Goal: Information Seeking & Learning: Learn about a topic

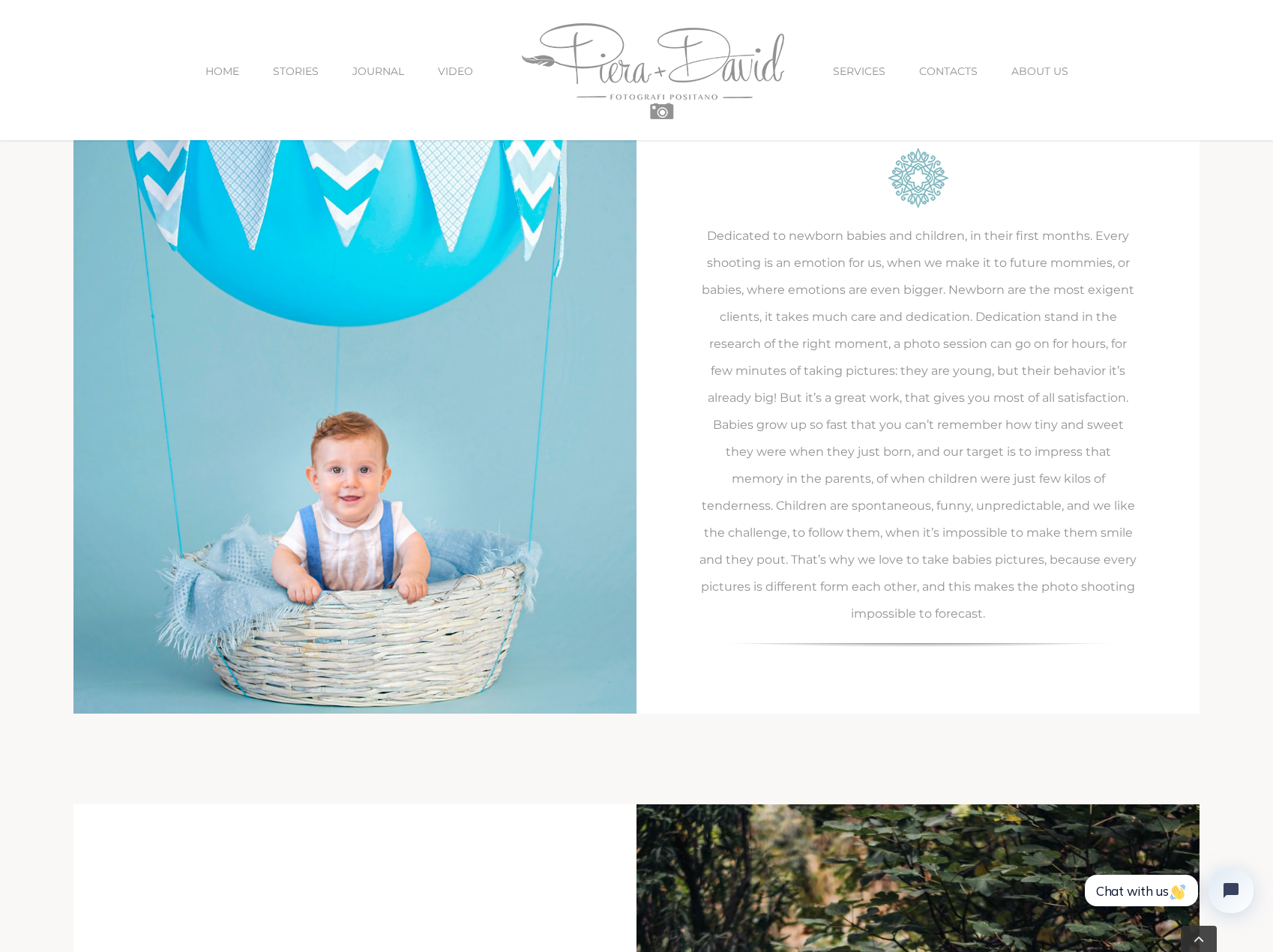
scroll to position [4198, 0]
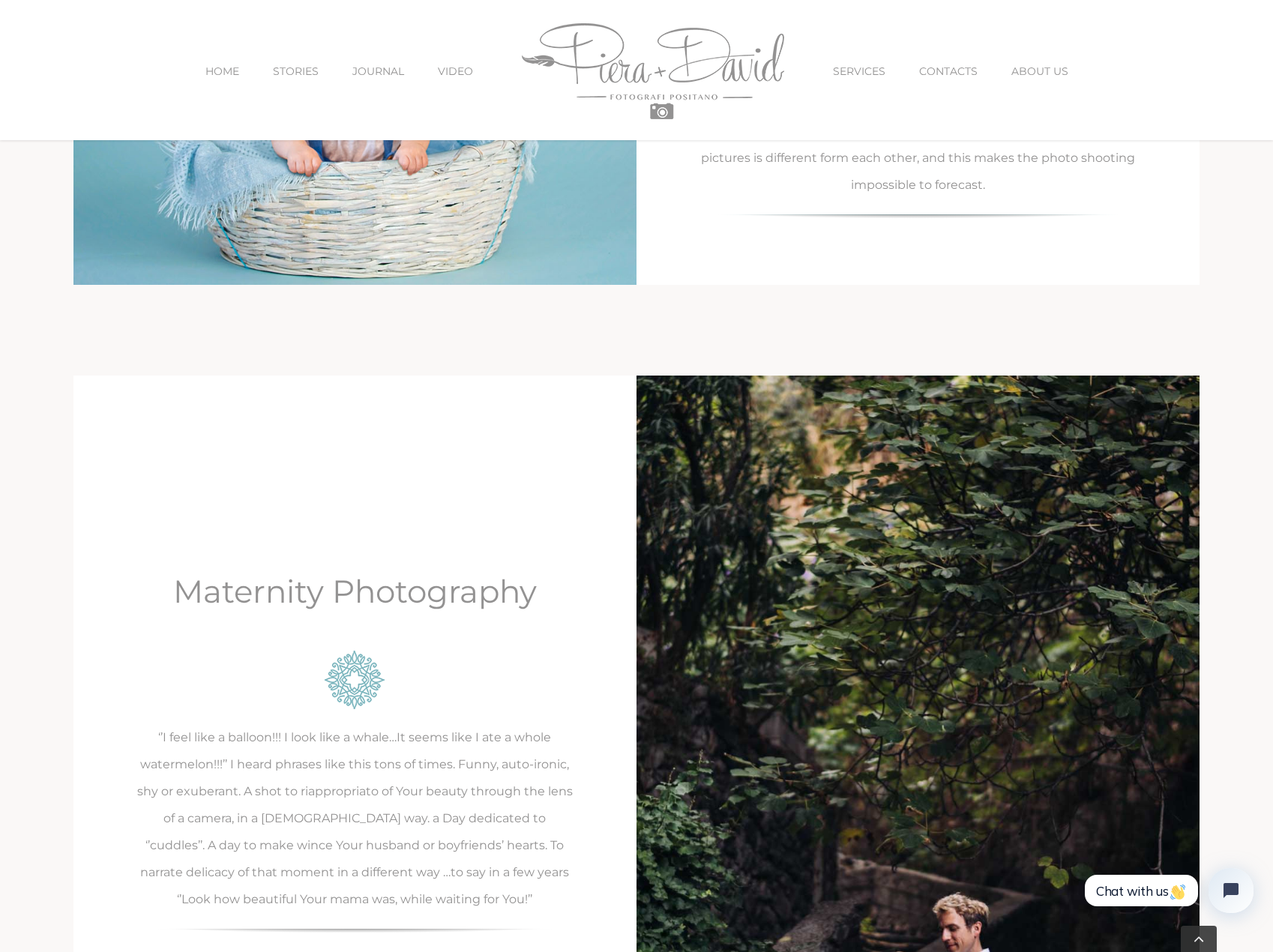
click at [452, 399] on div "Maternity Photography ‘’I feel like a balloon!!! I look like a whale…It seems l…" at bounding box center [355, 753] width 563 height 756
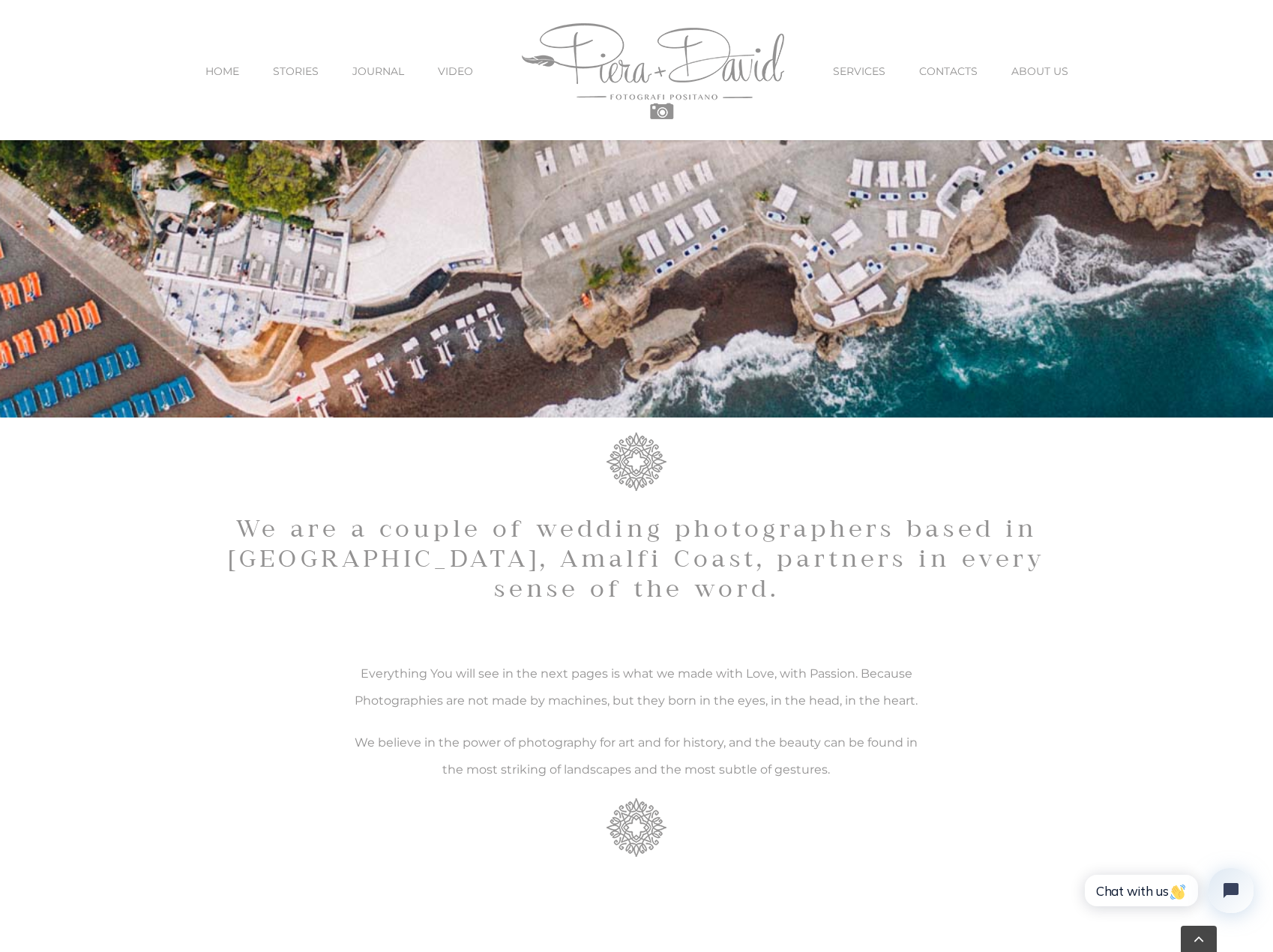
scroll to position [600, 0]
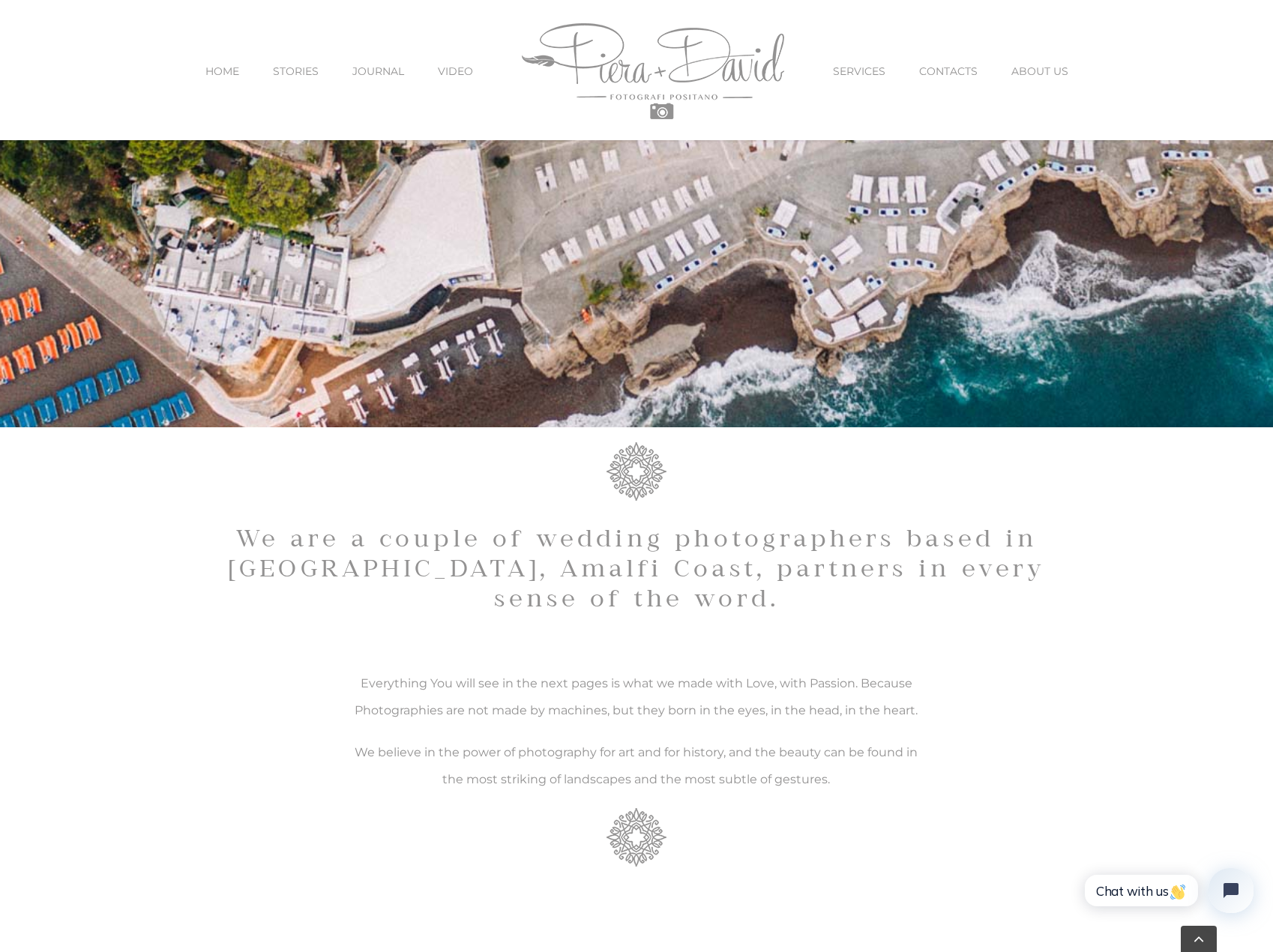
click at [829, 63] on ul "HOME STORIES JOURNAL VIDEO SERVICES CONTACTS ABOUT US" at bounding box center [637, 71] width 1153 height 143
click at [846, 69] on span "SERVICES" at bounding box center [859, 71] width 52 height 11
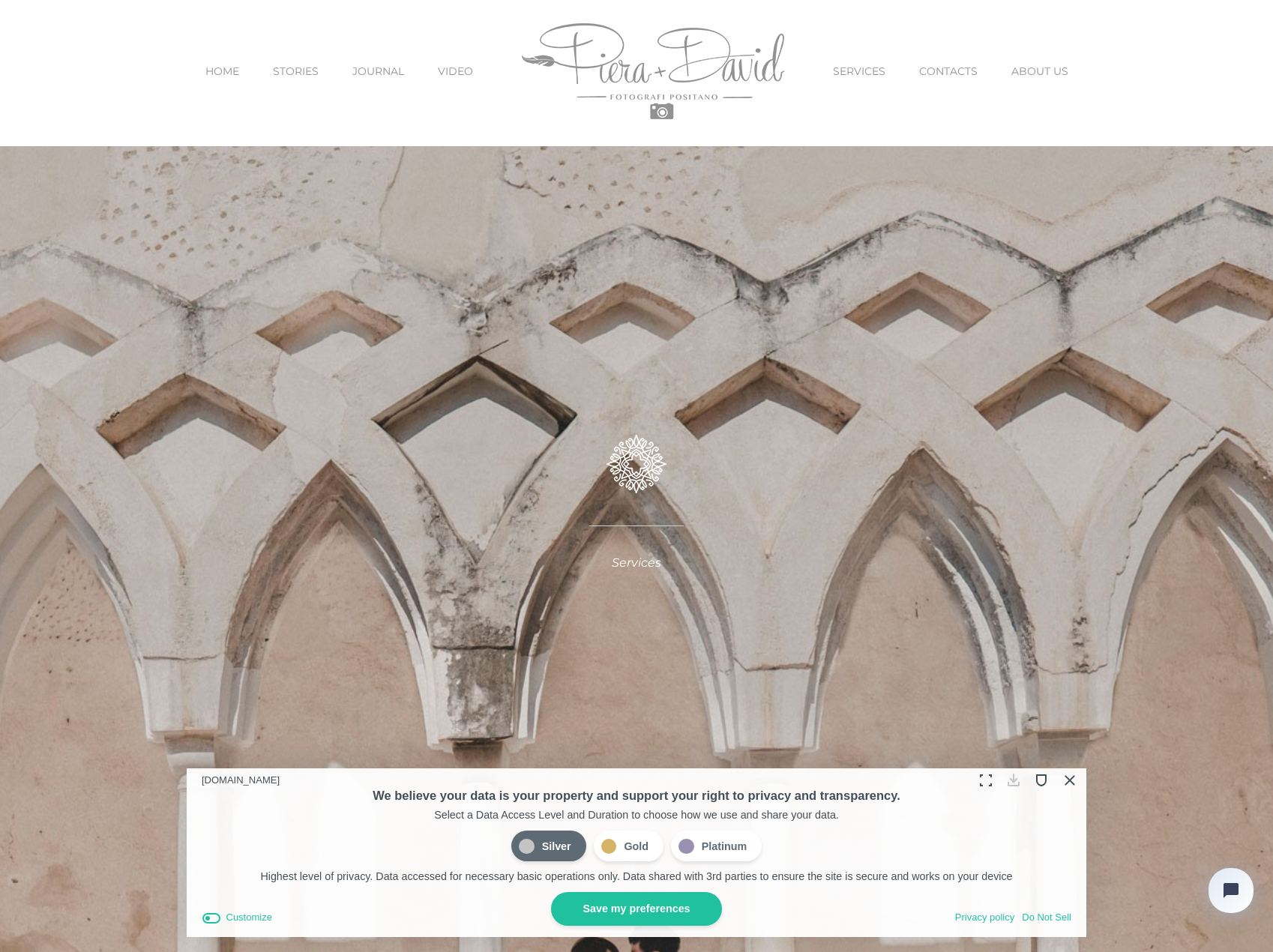
scroll to position [75, 0]
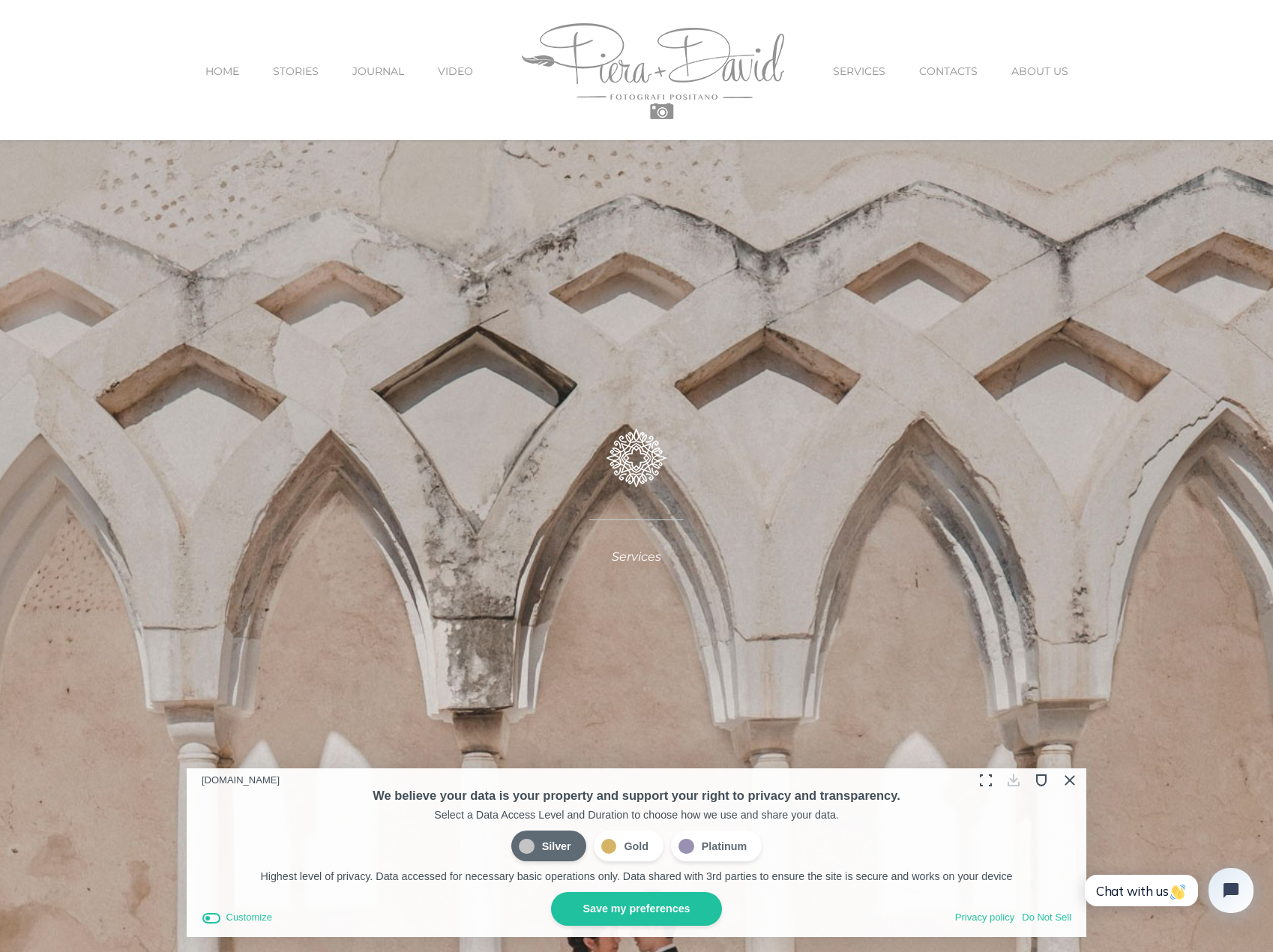
click at [1060, 775] on button "Close Cookie Compliance" at bounding box center [1068, 780] width 23 height 23
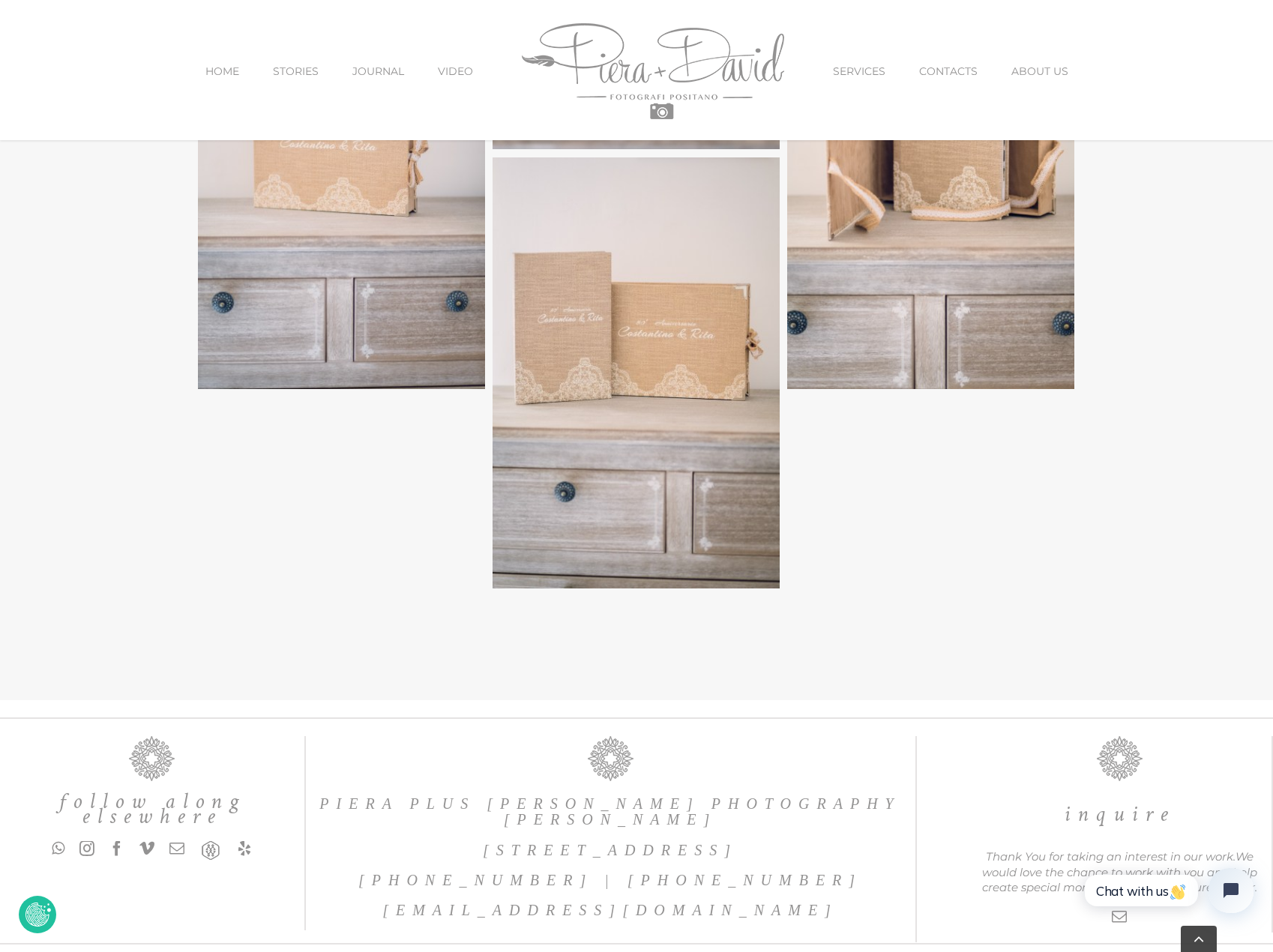
scroll to position [4841, 0]
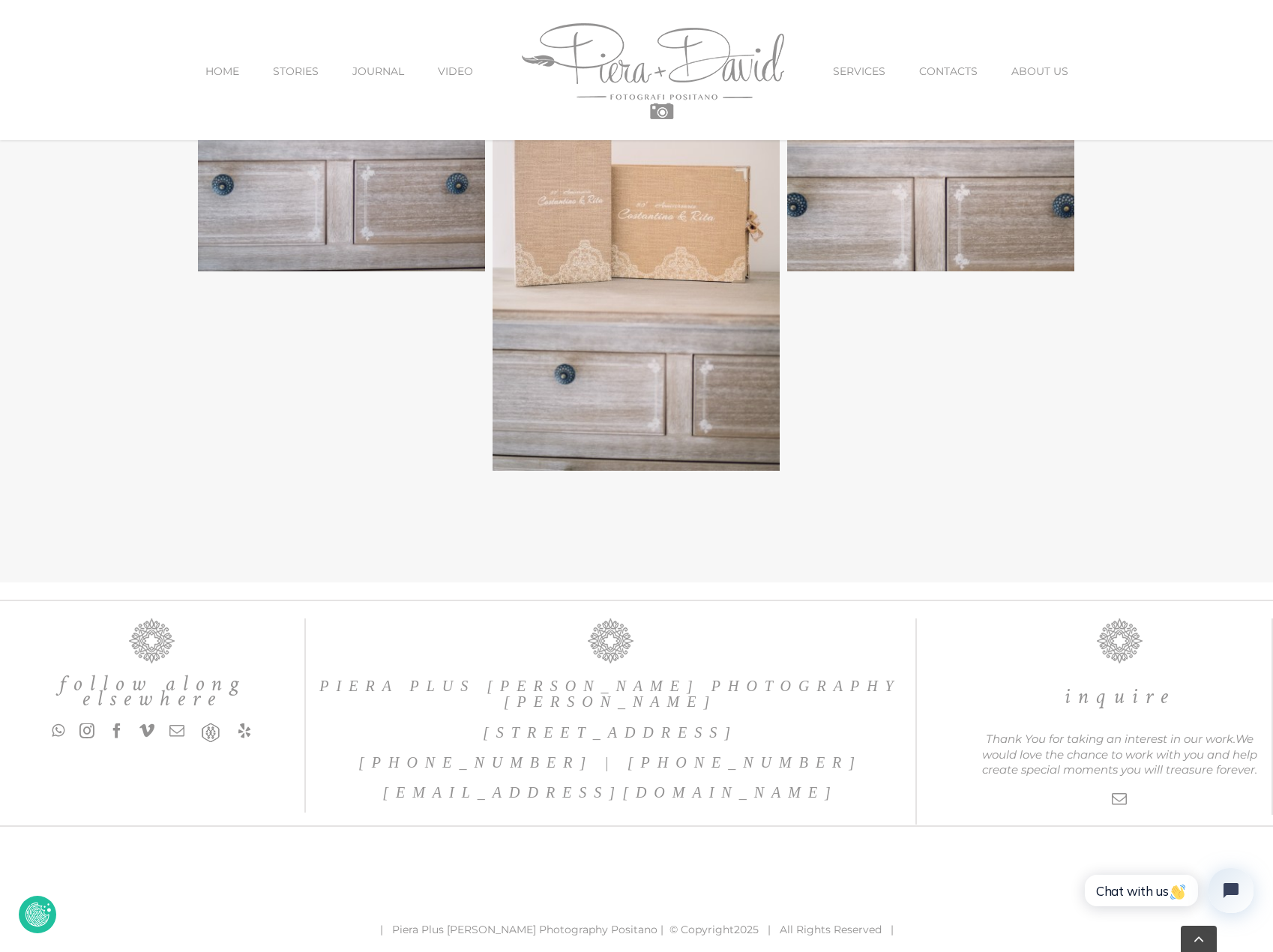
click at [409, 785] on h6 "[EMAIL_ADDRESS][DOMAIN_NAME]" at bounding box center [610, 792] width 609 height 15
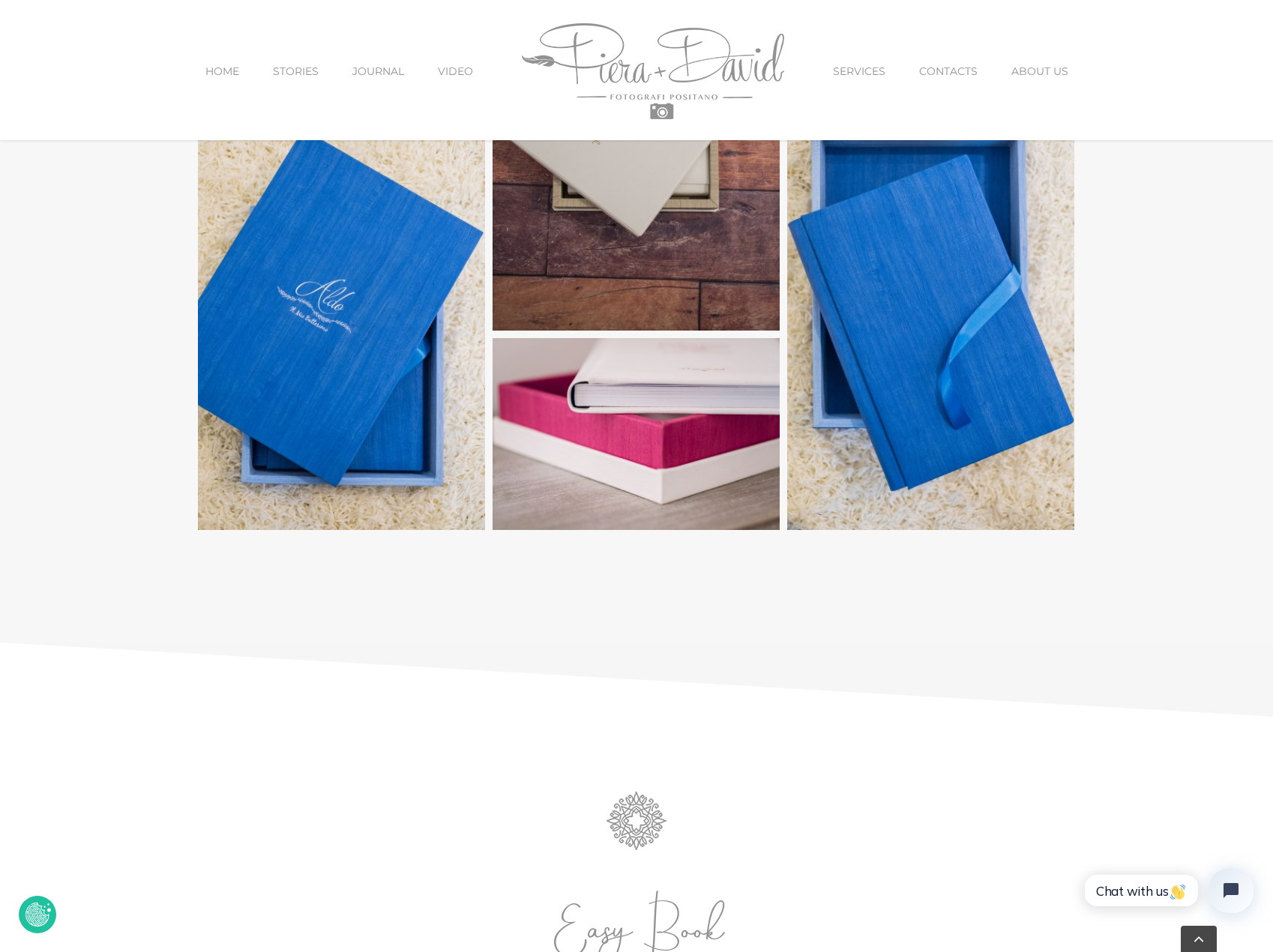
scroll to position [3491, 0]
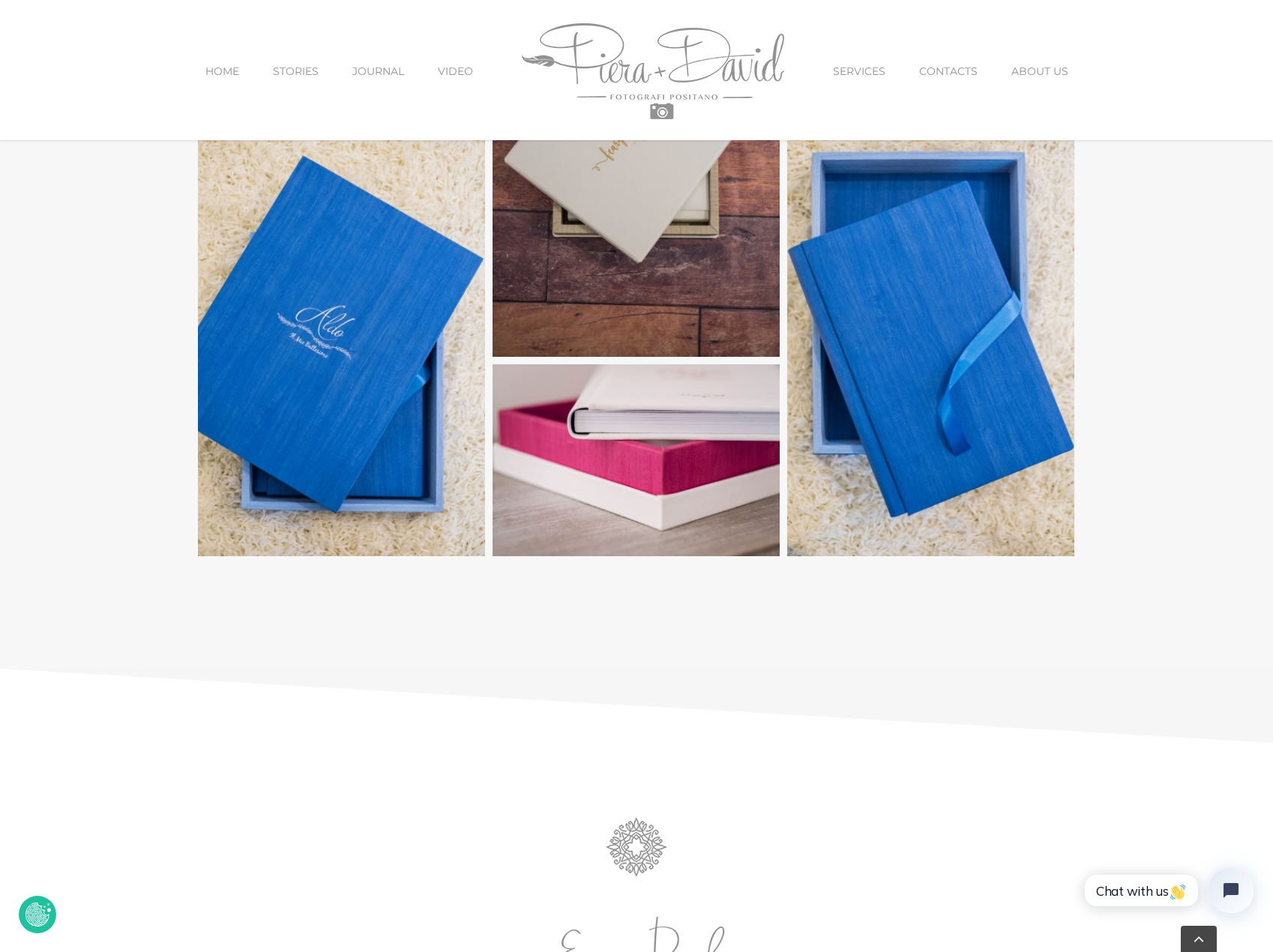
click at [928, 67] on span "CONTACTS" at bounding box center [948, 71] width 59 height 11
click at [836, 70] on span "SERVICES" at bounding box center [859, 71] width 52 height 11
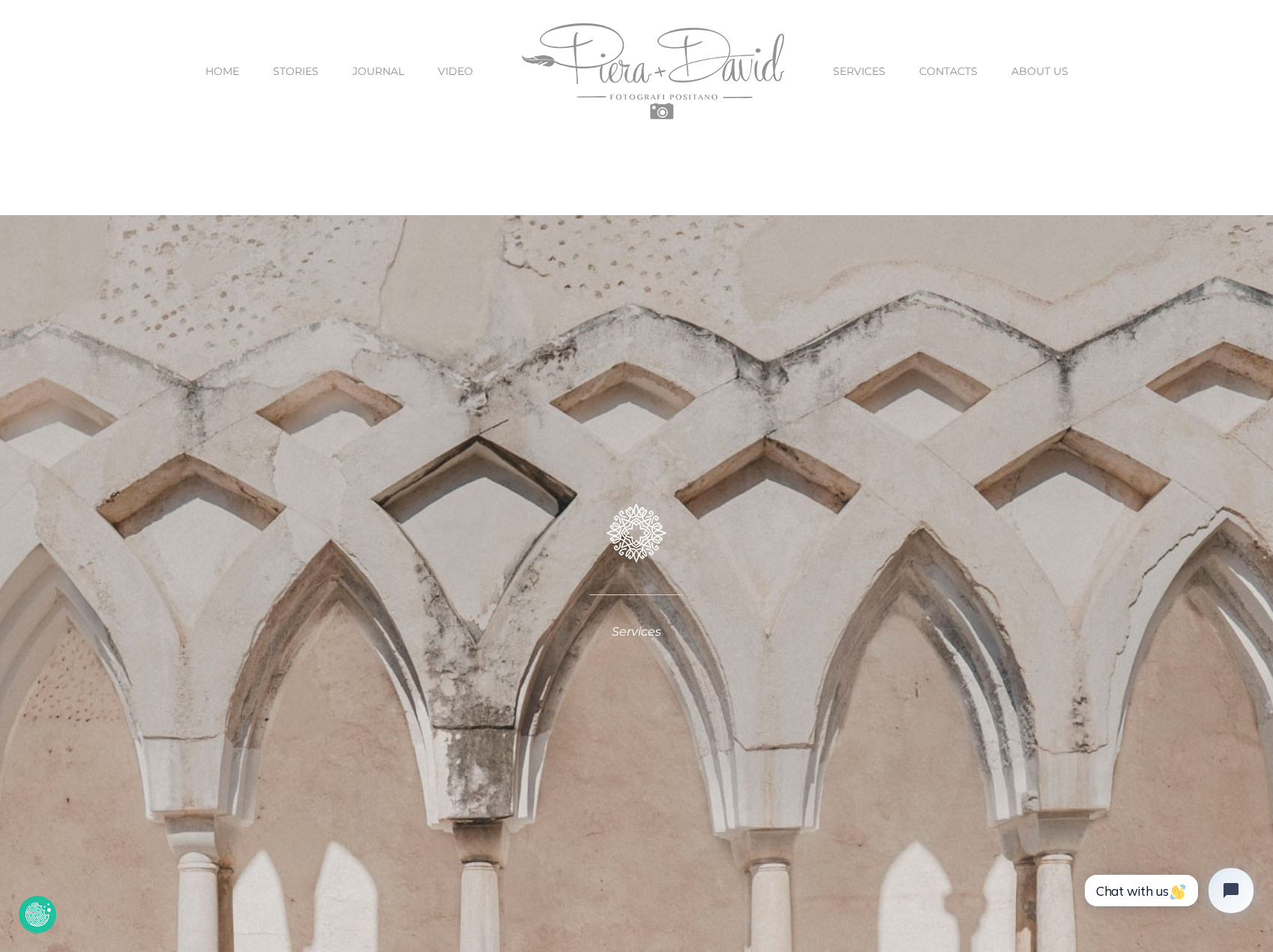
click at [940, 66] on span "CONTACTS" at bounding box center [948, 71] width 59 height 11
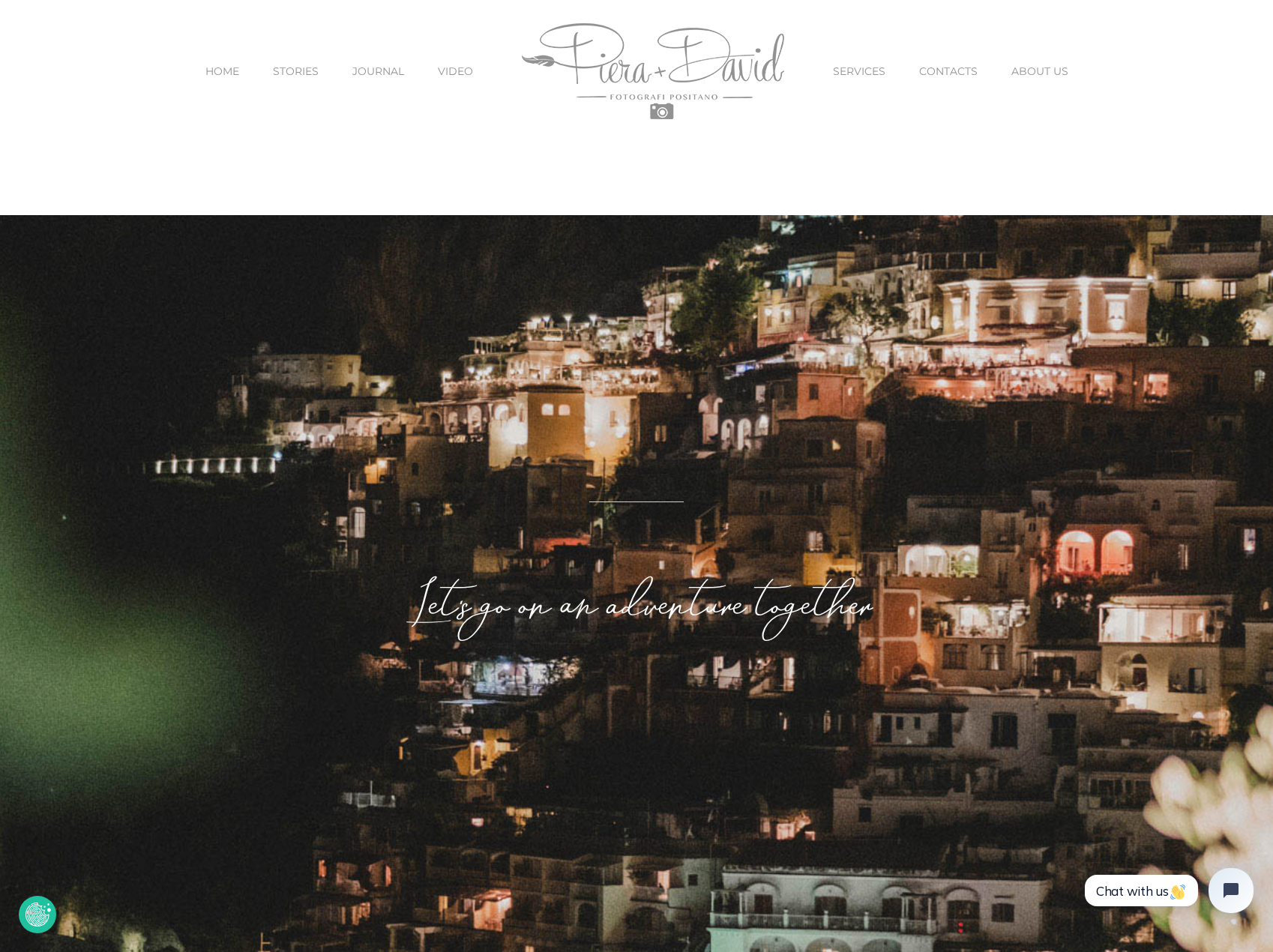
click at [404, 74] on span "JOURNAL" at bounding box center [378, 71] width 51 height 11
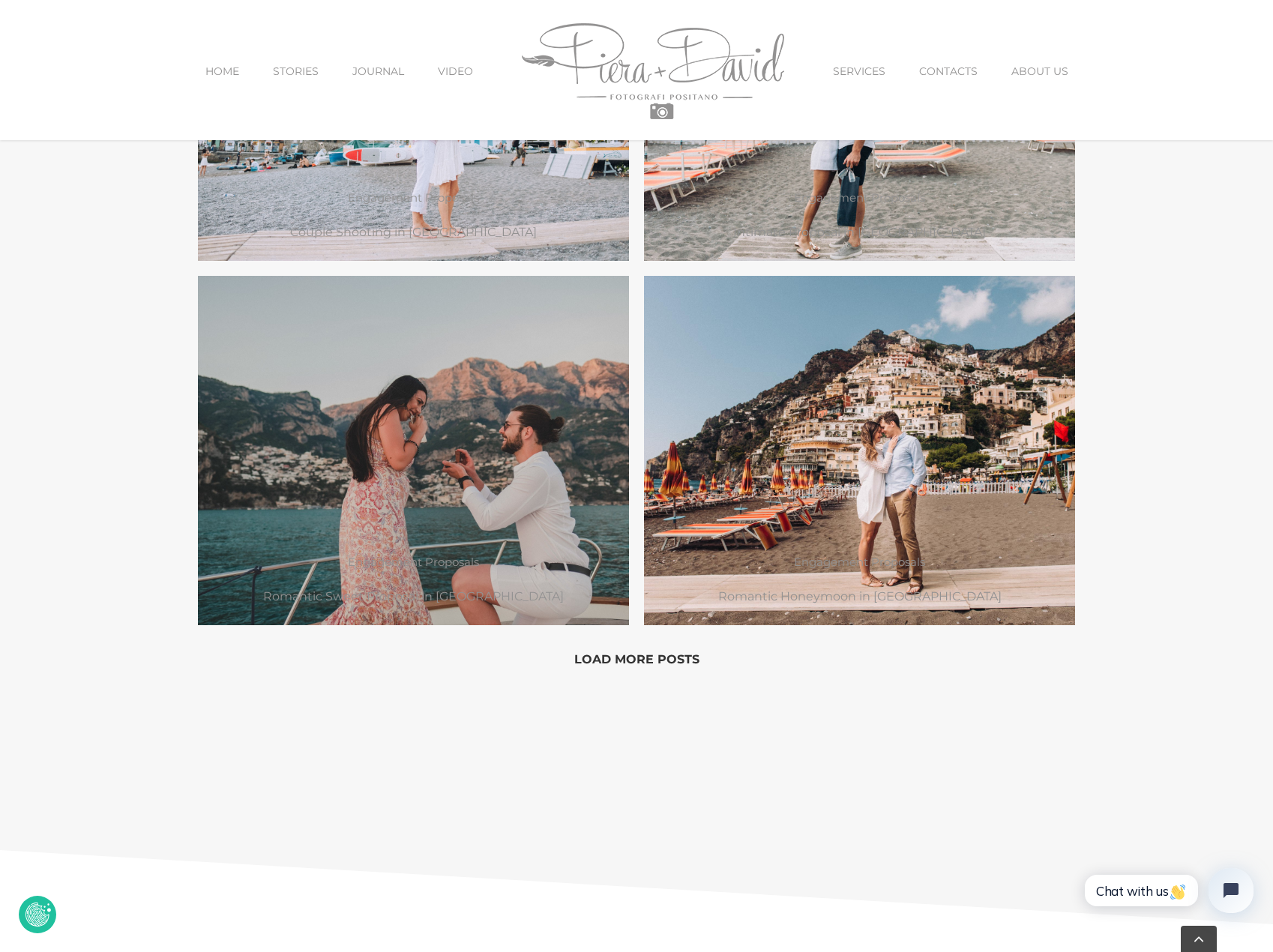
scroll to position [1499, 0]
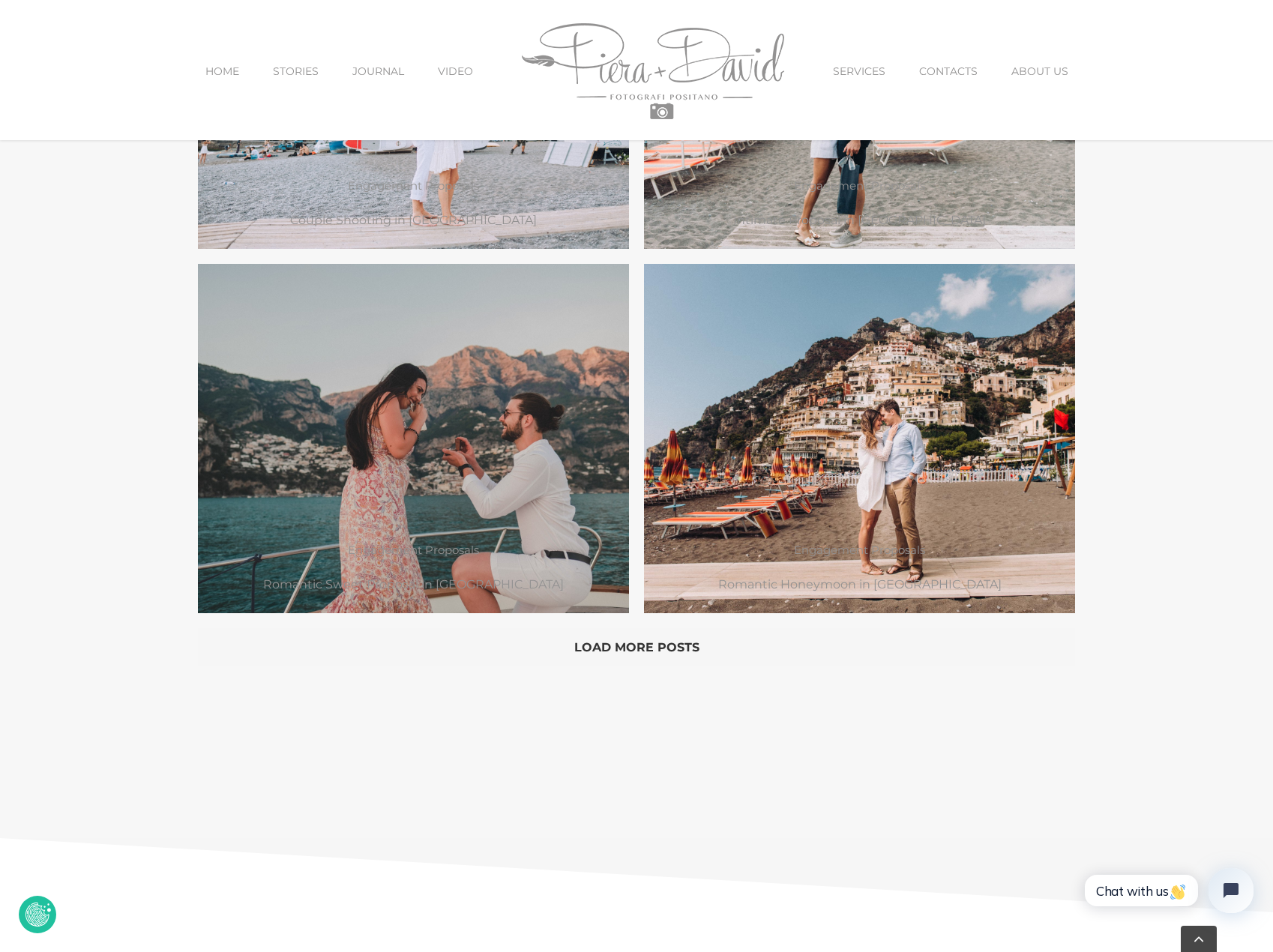
click at [602, 648] on button "Load More Posts" at bounding box center [636, 647] width 877 height 37
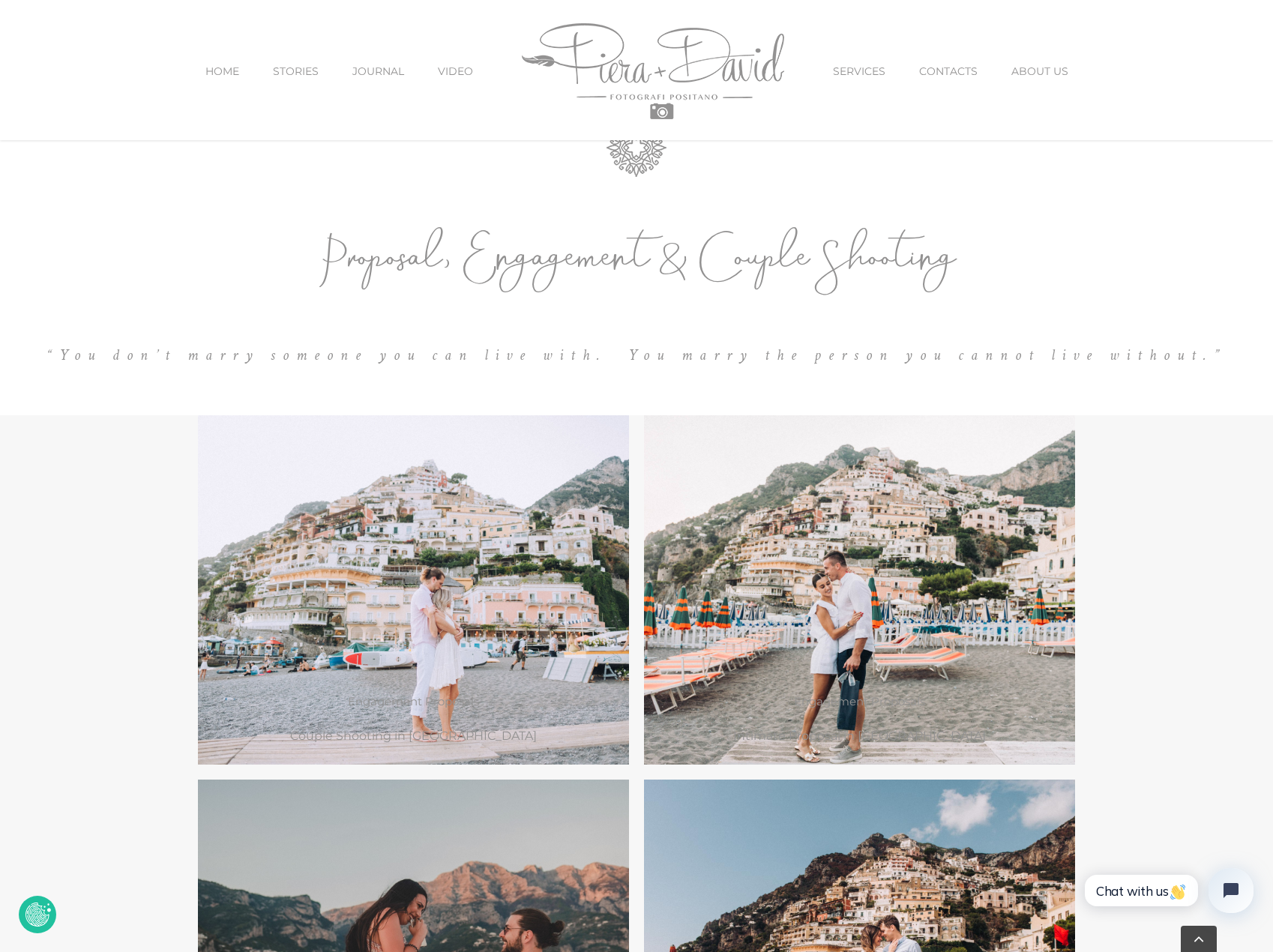
scroll to position [974, 0]
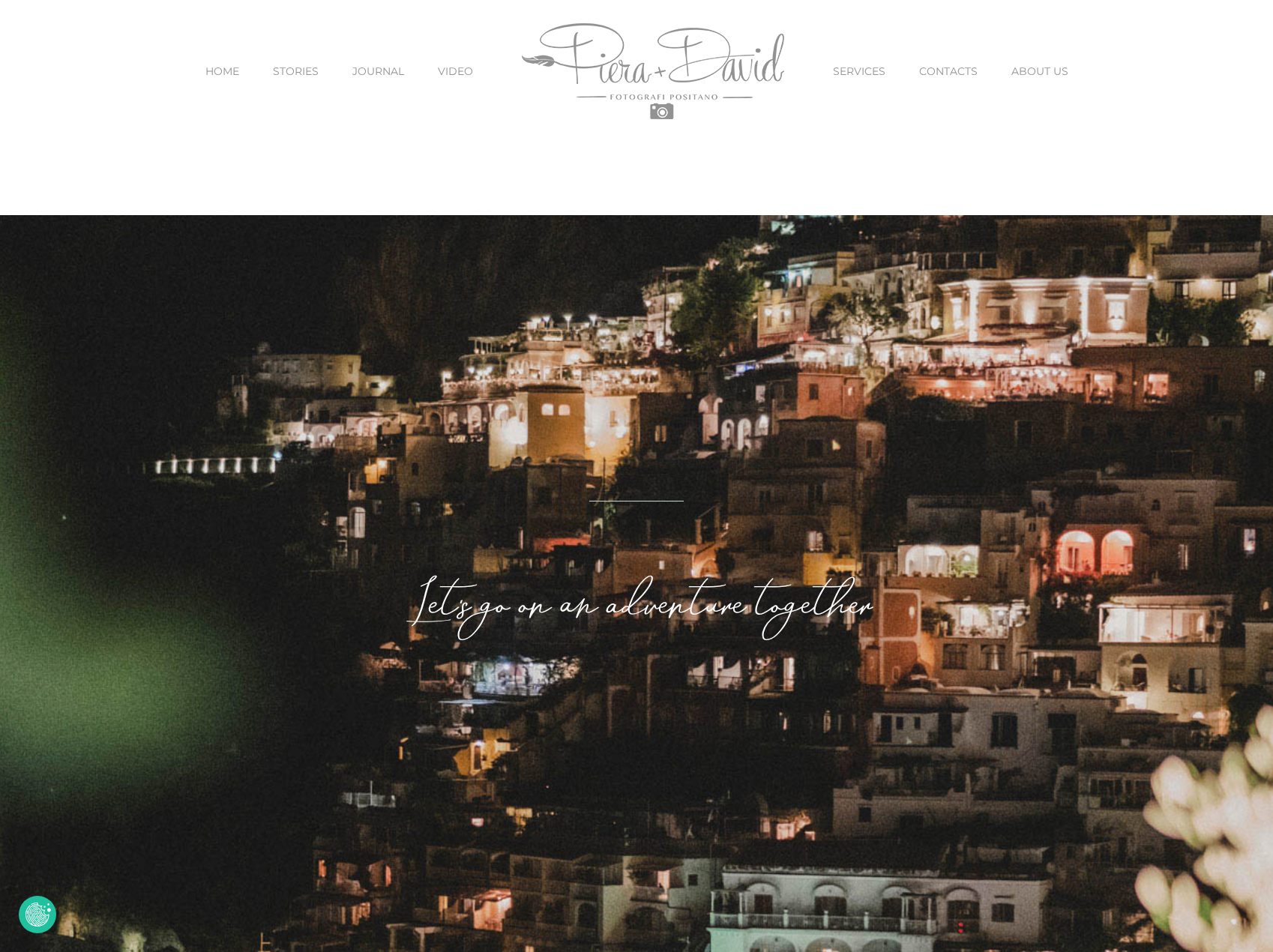
drag, startPoint x: 0, startPoint y: 0, endPoint x: 248, endPoint y: 144, distance: 286.8
